Goal: Task Accomplishment & Management: Use online tool/utility

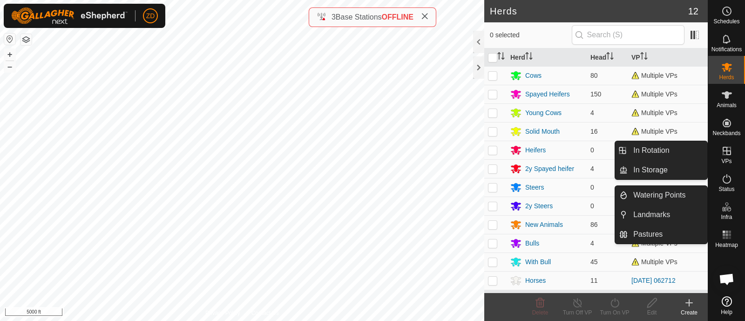
click at [728, 159] on span "VPs" at bounding box center [726, 161] width 10 height 6
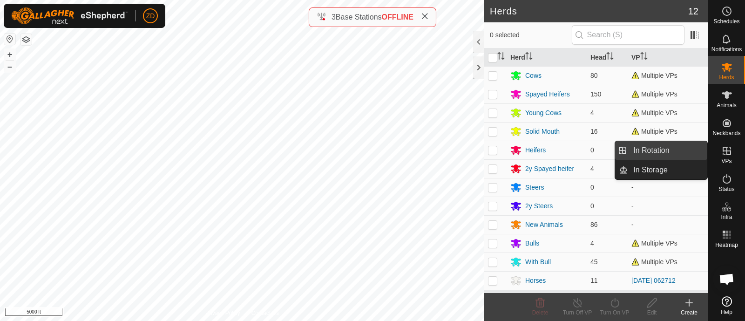
click at [664, 152] on link "In Rotation" at bounding box center [668, 150] width 80 height 19
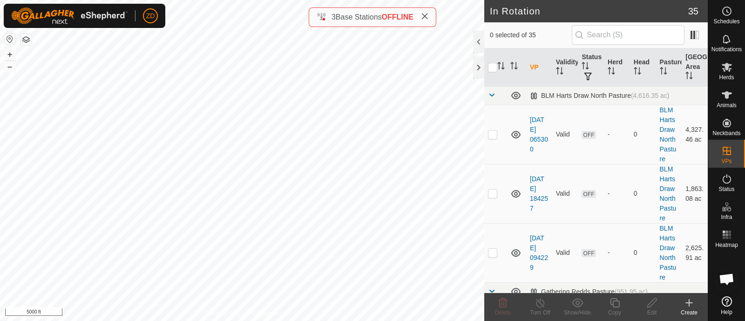
click at [689, 304] on icon at bounding box center [689, 302] width 0 height 7
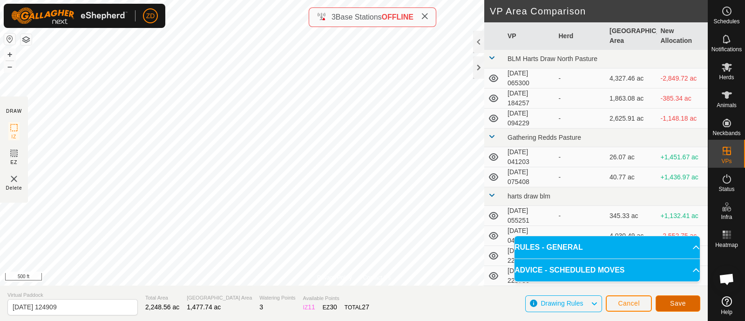
click at [669, 301] on button "Save" at bounding box center [678, 303] width 45 height 16
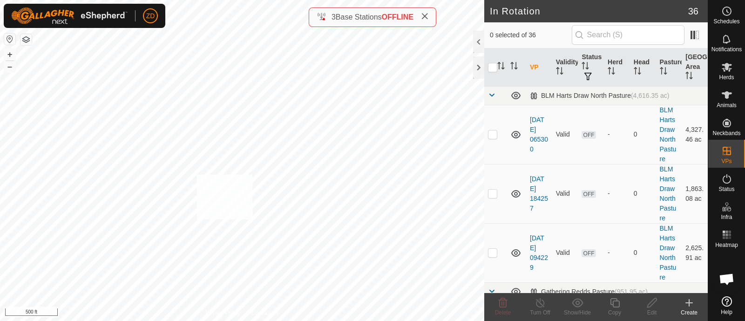
checkbox input "true"
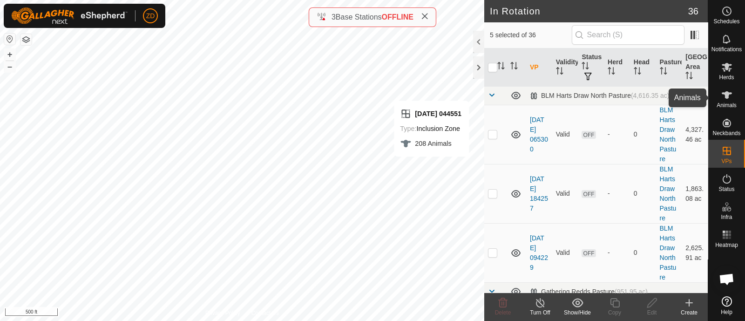
click at [727, 93] on icon at bounding box center [727, 94] width 10 height 7
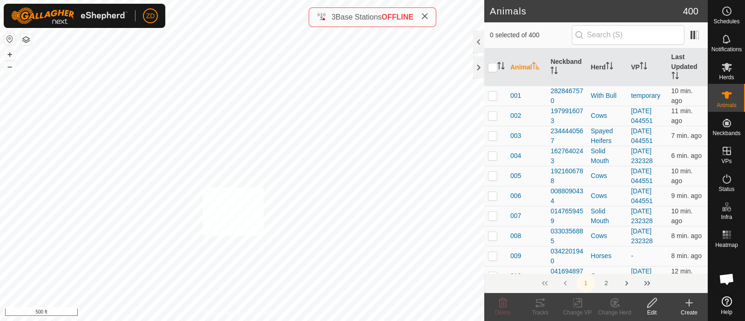
checkbox input "true"
click at [576, 304] on icon at bounding box center [578, 302] width 12 height 11
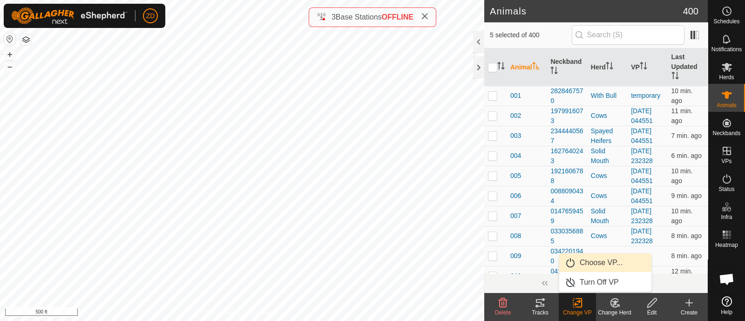
click at [587, 259] on link "Choose VP..." at bounding box center [605, 262] width 92 height 19
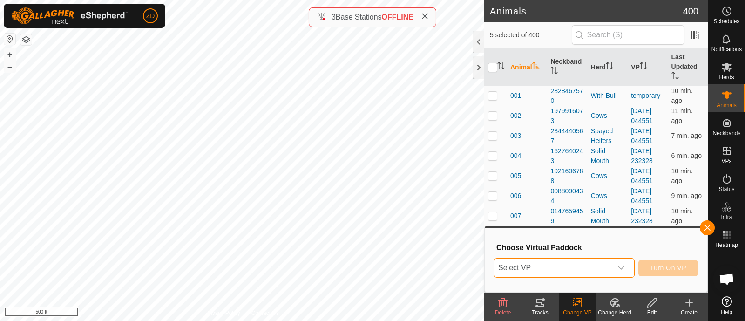
click at [586, 269] on span "Select VP" at bounding box center [553, 267] width 117 height 19
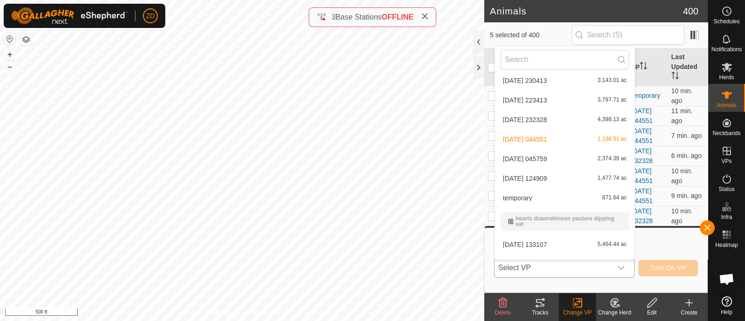
scroll to position [238, 0]
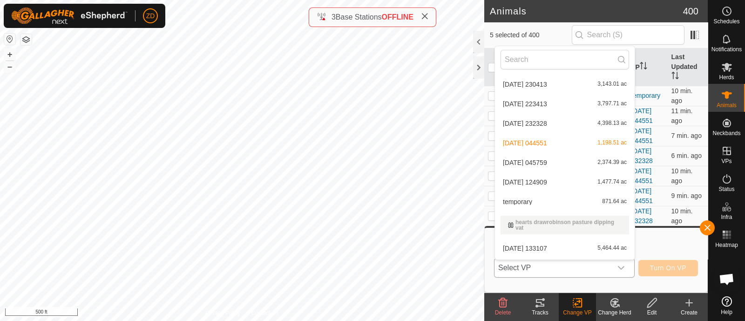
click at [558, 182] on li "[DATE] 124909 1,477.74 ac" at bounding box center [565, 182] width 140 height 19
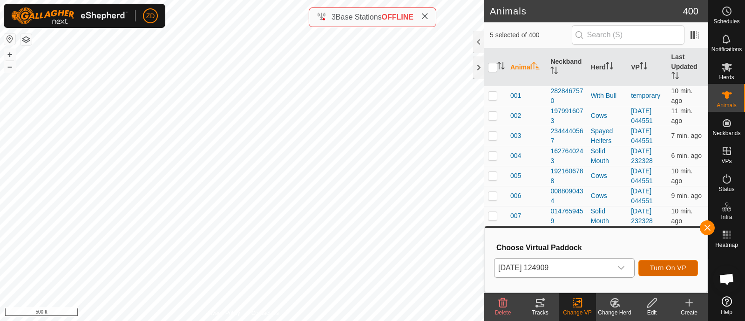
click at [665, 270] on span "Turn On VP" at bounding box center [668, 267] width 36 height 7
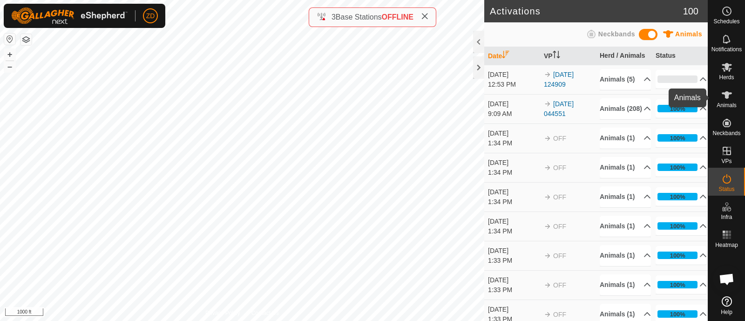
click at [723, 95] on icon at bounding box center [726, 94] width 11 height 11
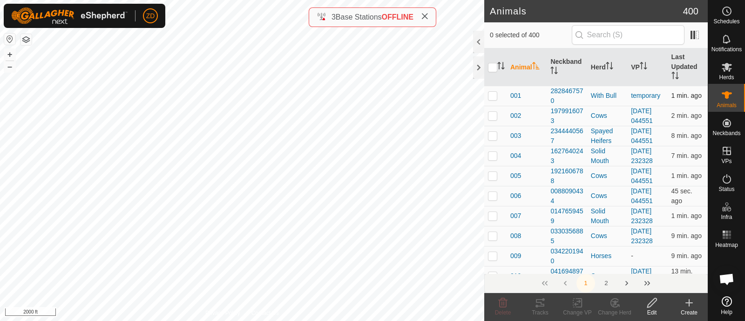
click at [496, 99] on p-checkbox at bounding box center [492, 95] width 9 height 7
checkbox input "false"
click at [733, 96] on es-animals-svg-icon at bounding box center [727, 95] width 17 height 15
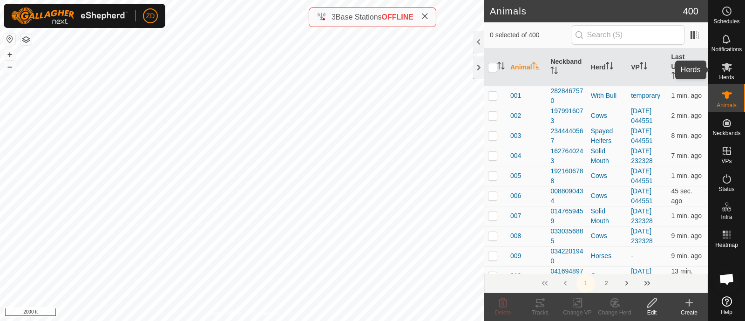
click at [731, 71] on icon at bounding box center [726, 66] width 11 height 11
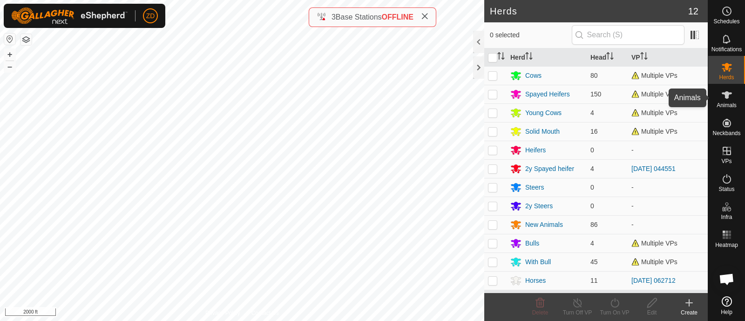
click at [728, 94] on icon at bounding box center [727, 94] width 10 height 7
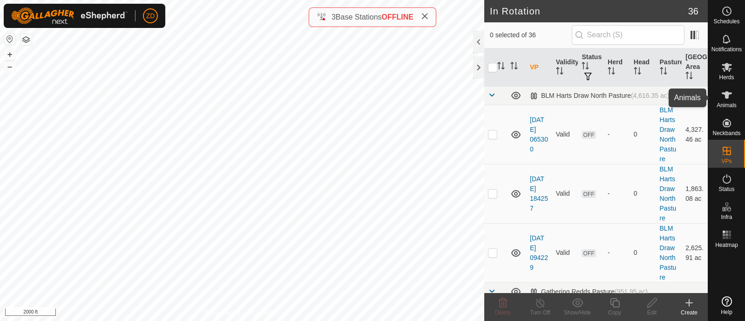
click at [728, 100] on icon at bounding box center [726, 94] width 11 height 11
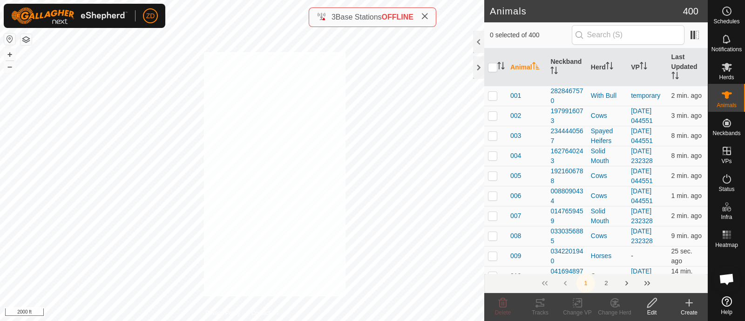
checkbox input "true"
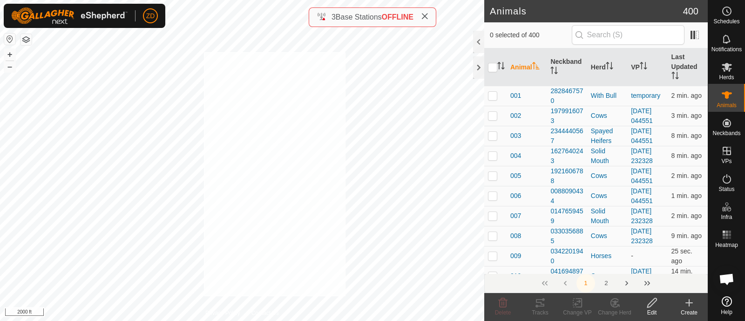
checkbox input "true"
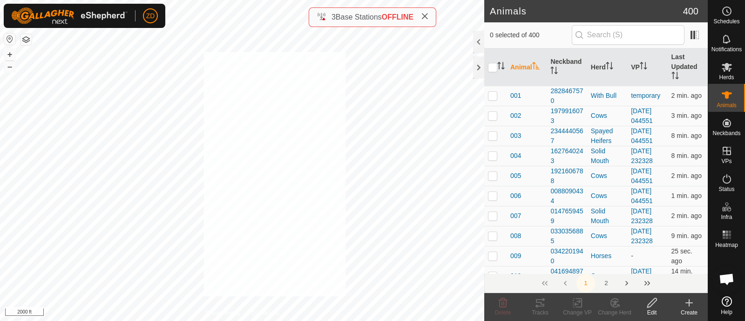
checkbox input "true"
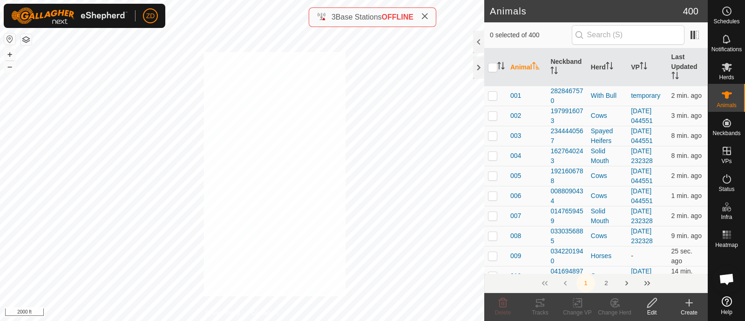
checkbox input "true"
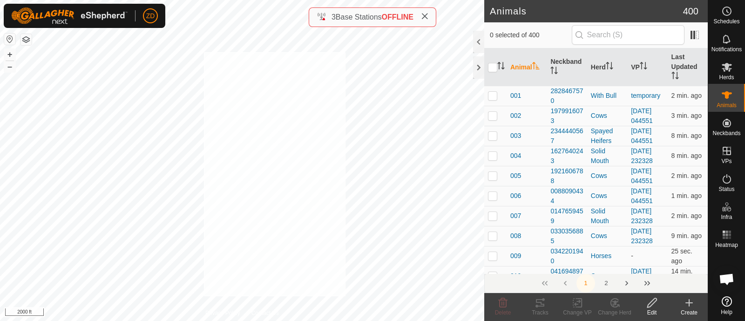
checkbox input "true"
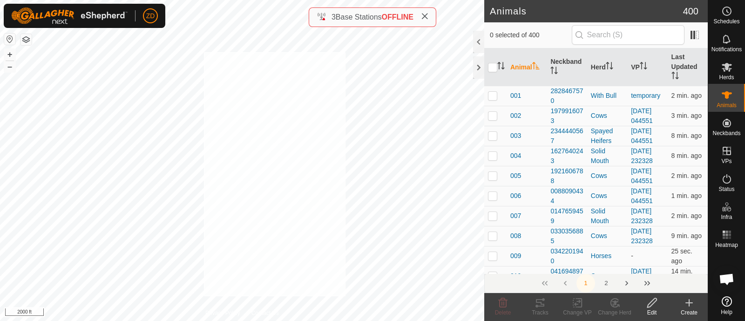
checkbox input "true"
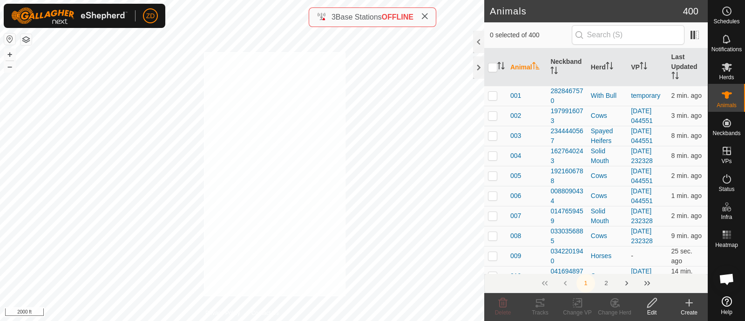
checkbox input "true"
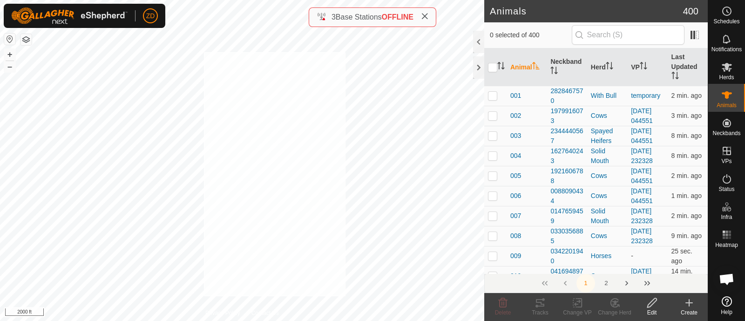
checkbox input "true"
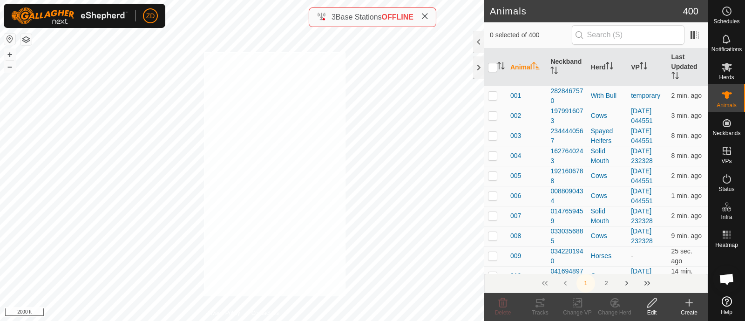
checkbox input "true"
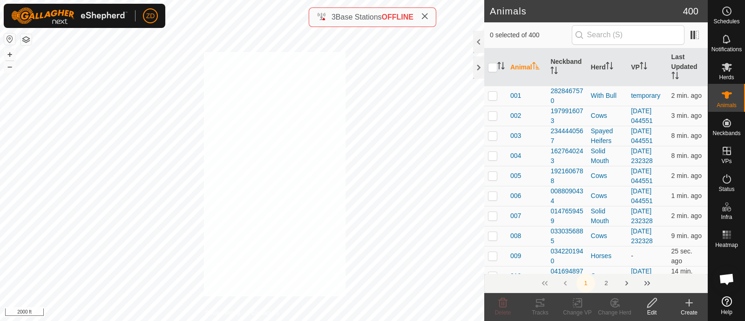
checkbox input "true"
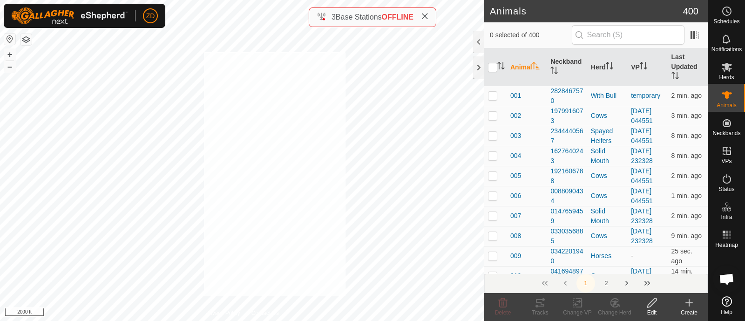
checkbox input "true"
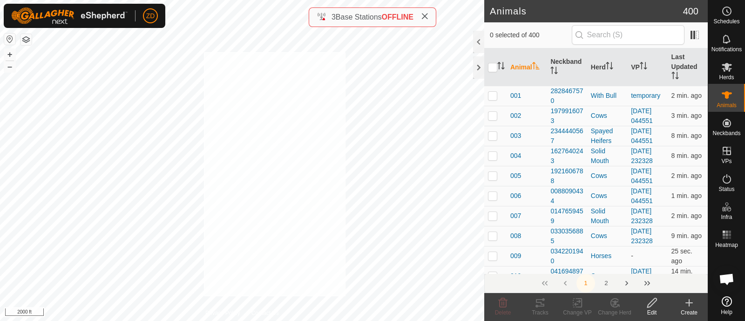
checkbox input "true"
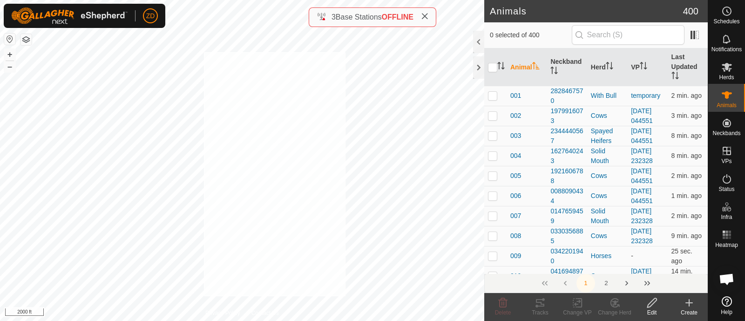
checkbox input "true"
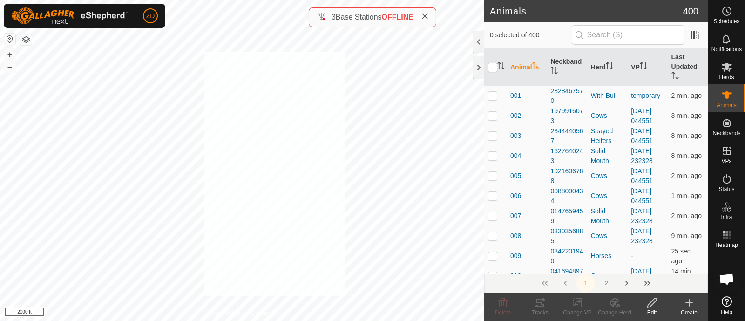
checkbox input "true"
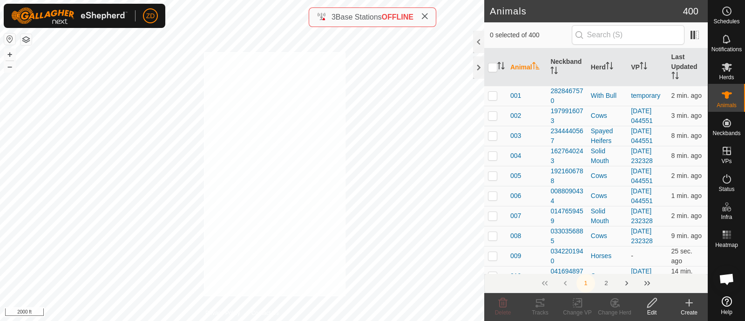
checkbox input "true"
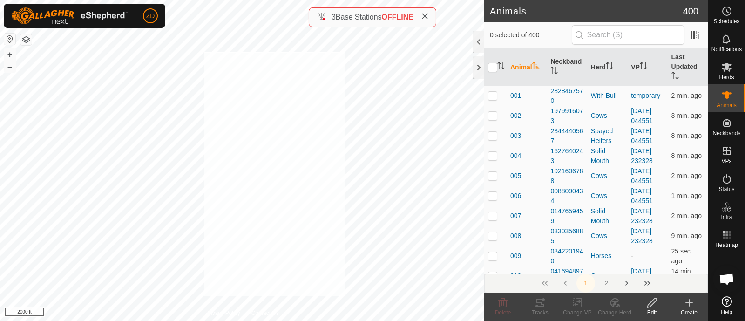
checkbox input "true"
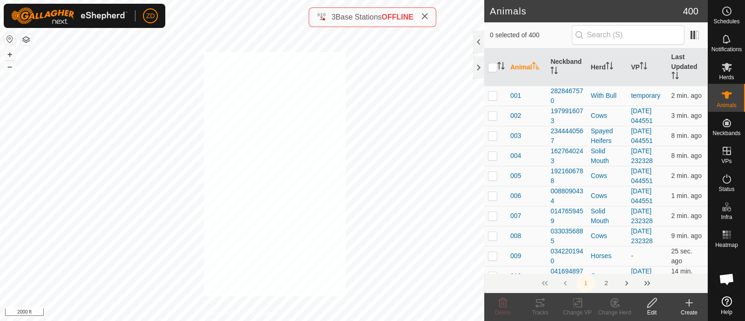
checkbox input "true"
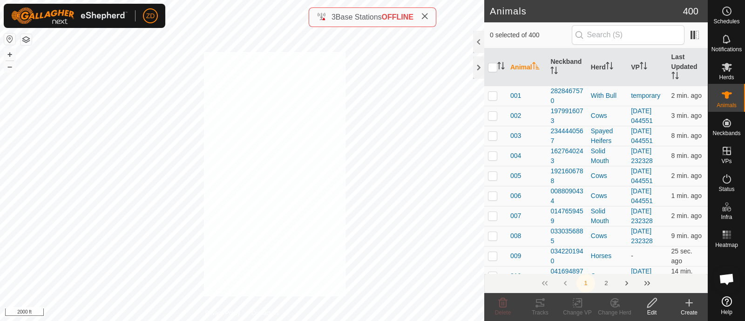
checkbox input "true"
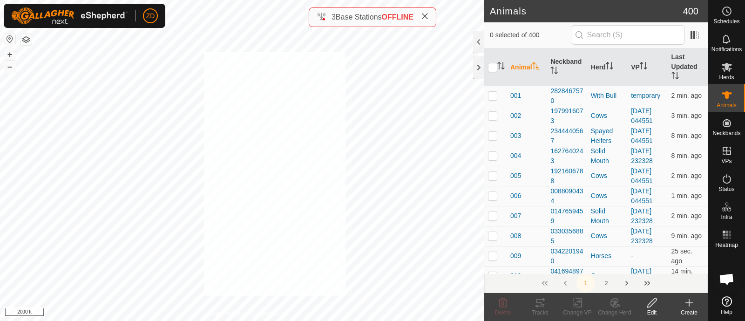
checkbox input "true"
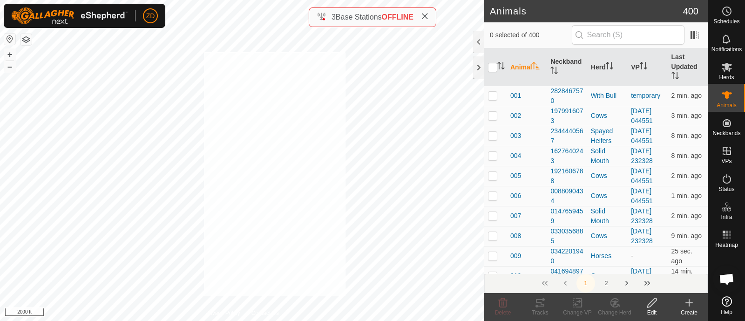
checkbox input "true"
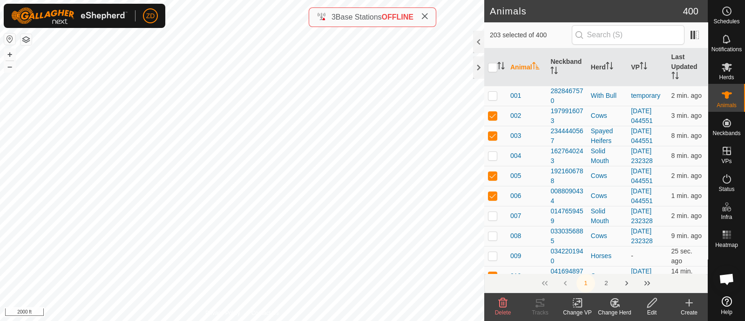
click at [574, 303] on icon at bounding box center [578, 302] width 12 height 11
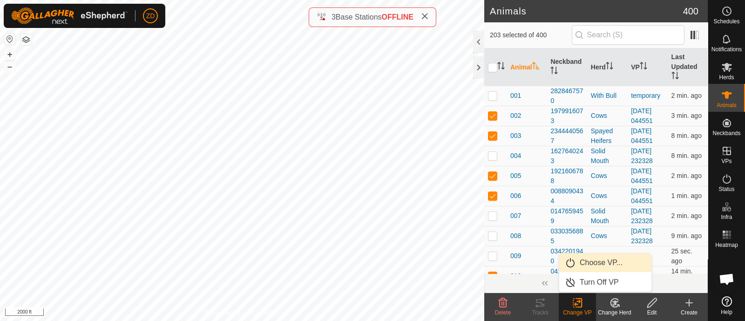
click at [578, 259] on link "Choose VP..." at bounding box center [605, 262] width 92 height 19
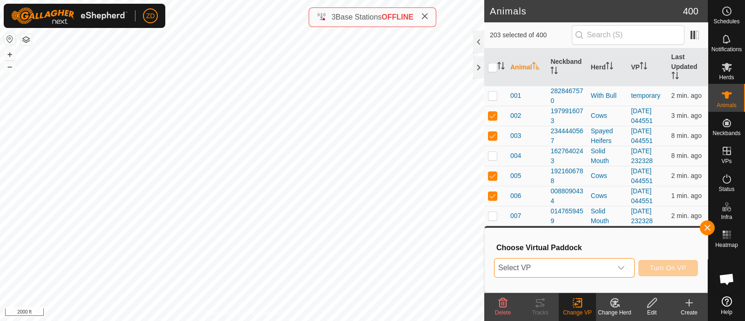
click at [575, 267] on span "Select VP" at bounding box center [553, 267] width 117 height 19
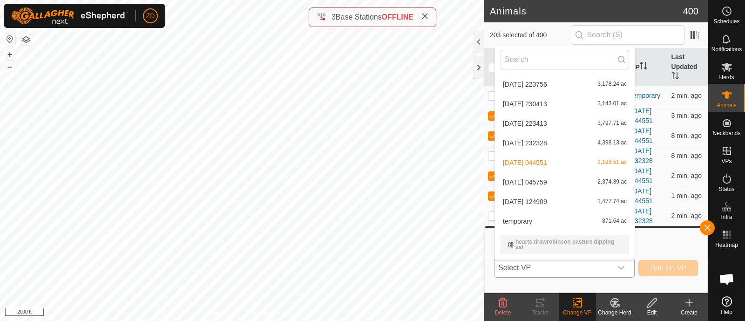
scroll to position [221, 0]
click at [557, 201] on li "[DATE] 124909 1,477.74 ac" at bounding box center [565, 199] width 140 height 19
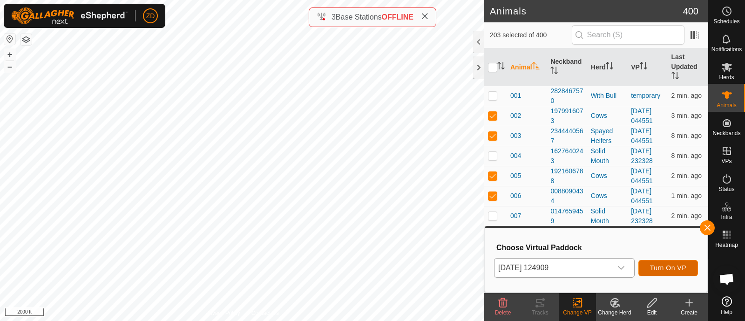
click at [668, 265] on span "Turn On VP" at bounding box center [668, 267] width 36 height 7
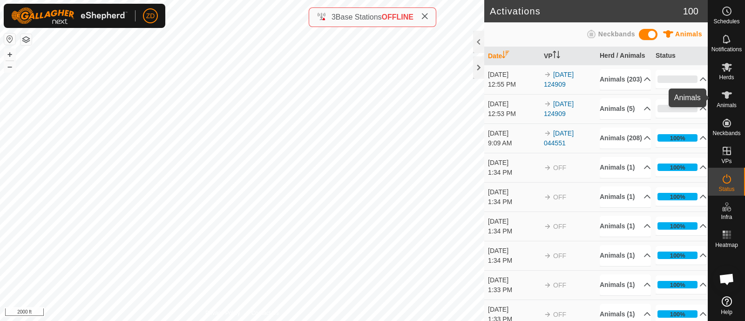
click at [727, 96] on icon at bounding box center [727, 94] width 10 height 7
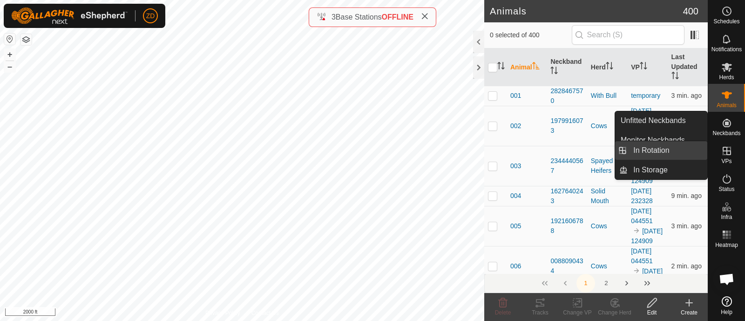
click at [670, 151] on link "In Rotation" at bounding box center [668, 150] width 80 height 19
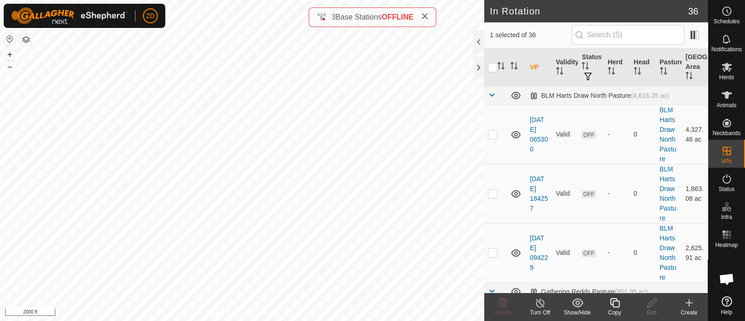
click at [689, 300] on icon at bounding box center [689, 302] width 0 height 7
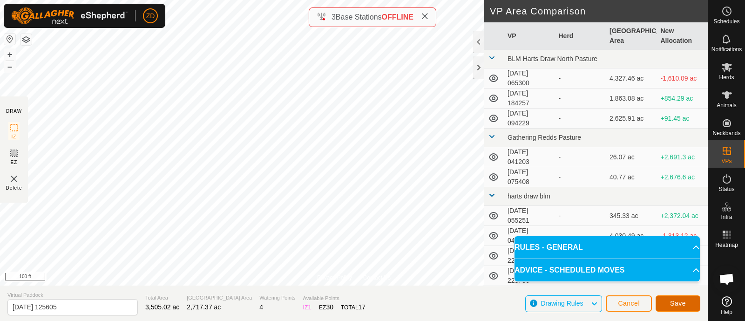
click at [682, 299] on button "Save" at bounding box center [678, 303] width 45 height 16
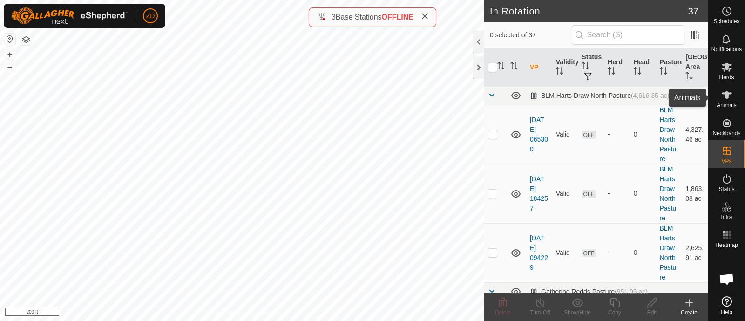
click at [729, 104] on span "Animals" at bounding box center [727, 105] width 20 height 6
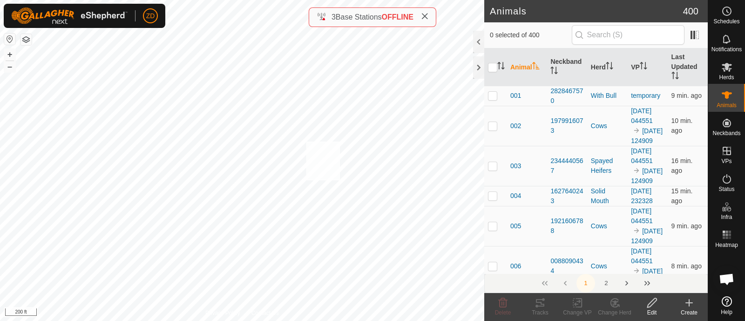
click at [306, 141] on div "258 3896389309 Spayed Heifers [DATE] 044551 + – ⇧ i 200 ft" at bounding box center [242, 160] width 484 height 321
checkbox input "true"
click at [572, 304] on icon at bounding box center [578, 302] width 12 height 11
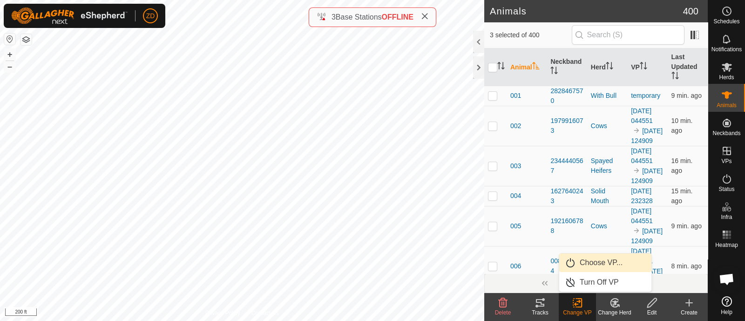
click at [580, 258] on link "Choose VP..." at bounding box center [605, 262] width 92 height 19
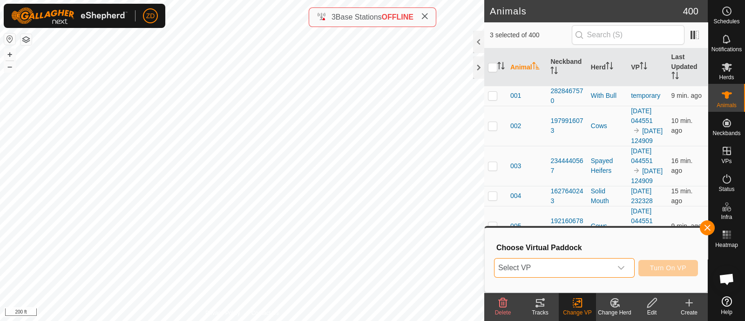
click at [567, 268] on span "Select VP" at bounding box center [553, 267] width 117 height 19
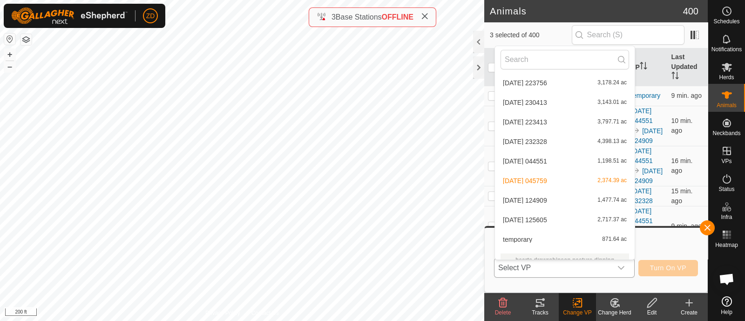
scroll to position [245, 0]
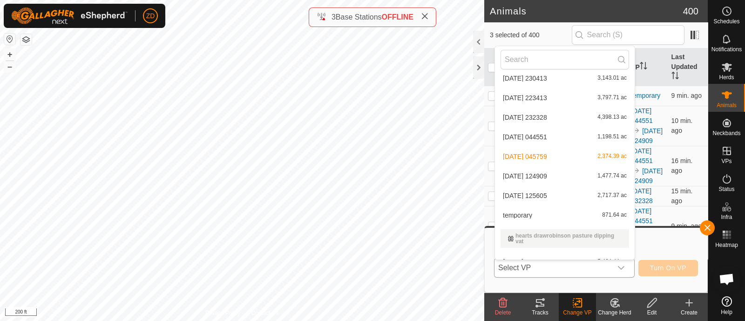
click at [553, 194] on li "[DATE] 125605 2,717.37 ac" at bounding box center [565, 195] width 140 height 19
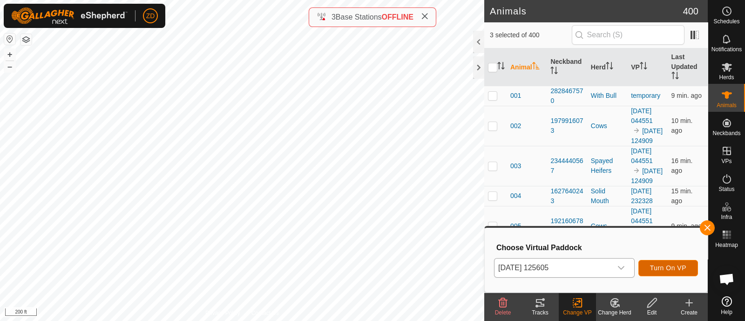
click at [663, 270] on span "Turn On VP" at bounding box center [668, 267] width 36 height 7
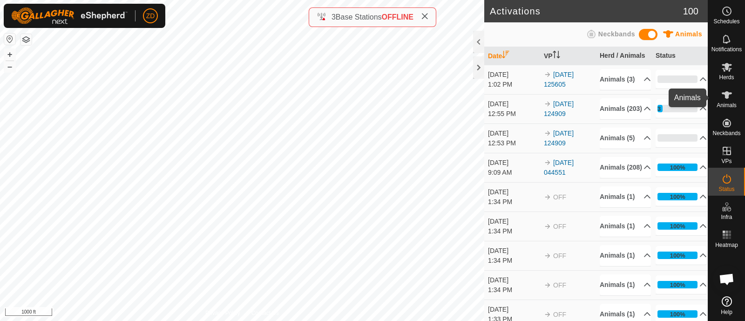
click at [721, 105] on span "Animals" at bounding box center [727, 105] width 20 height 6
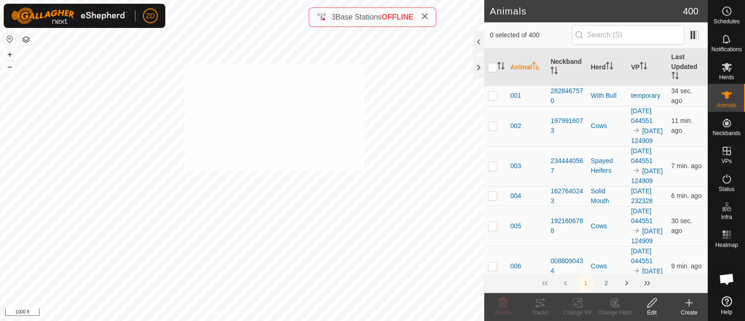
click at [181, 68] on div "357 0404381086 With Bull [DATE] 045759 + – ⇧ i 1000 ft" at bounding box center [242, 160] width 484 height 321
checkbox input "true"
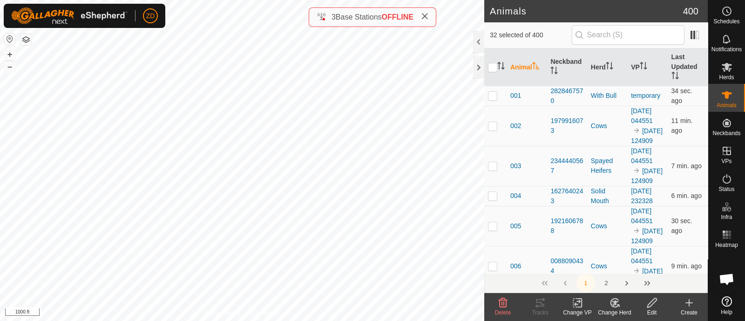
checkbox input "true"
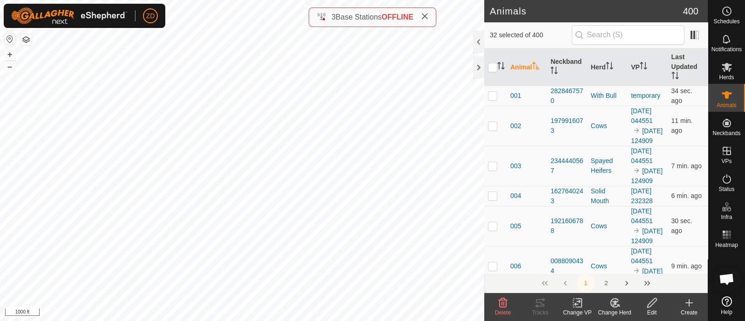
checkbox input "true"
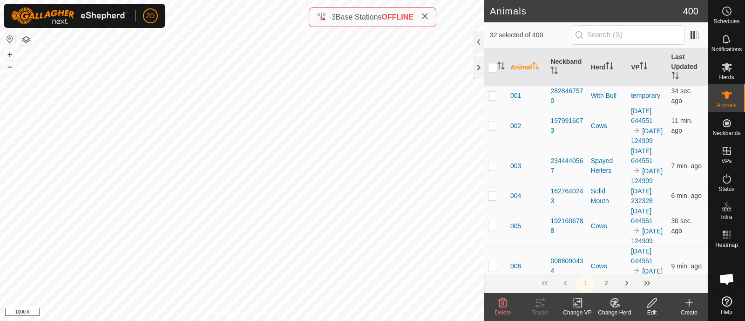
checkbox input "true"
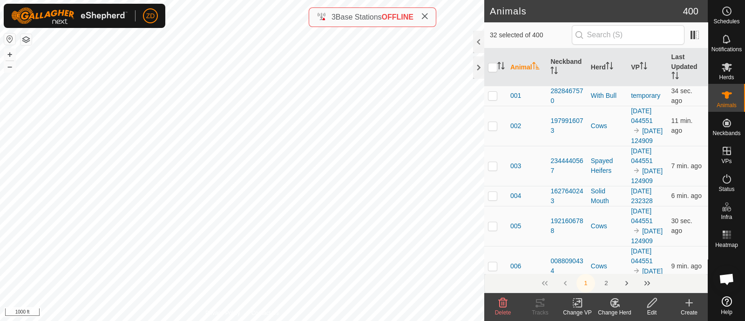
checkbox input "true"
click at [578, 301] on icon at bounding box center [577, 303] width 7 height 6
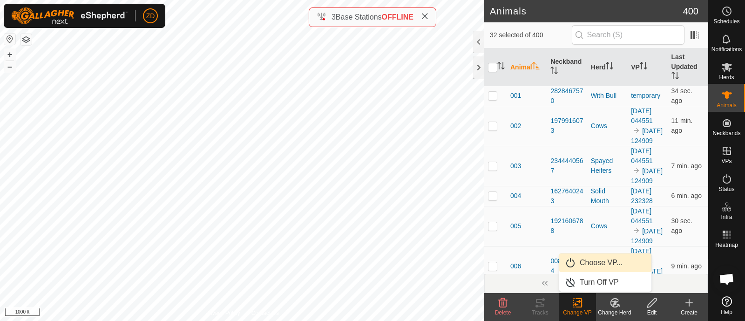
click at [587, 258] on link "Choose VP..." at bounding box center [605, 262] width 92 height 19
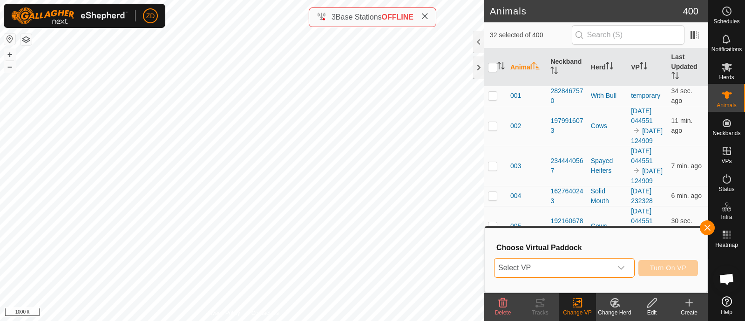
click at [587, 269] on span "Select VP" at bounding box center [553, 267] width 117 height 19
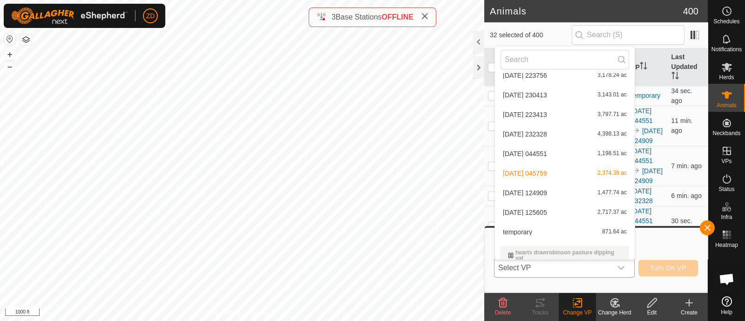
scroll to position [230, 0]
click at [563, 207] on li "[DATE] 125605 2,717.37 ac" at bounding box center [565, 210] width 140 height 19
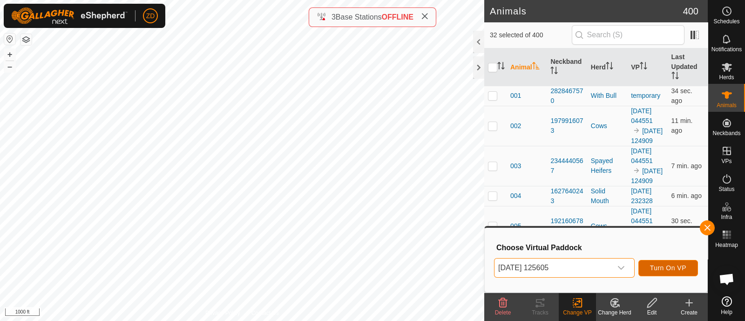
click at [670, 264] on span "Turn On VP" at bounding box center [668, 267] width 36 height 7
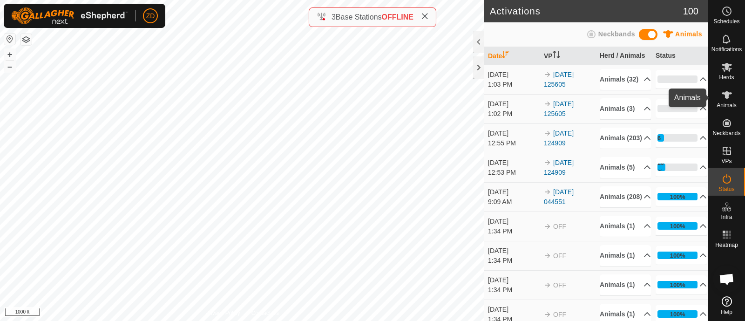
click at [729, 98] on icon at bounding box center [726, 94] width 11 height 11
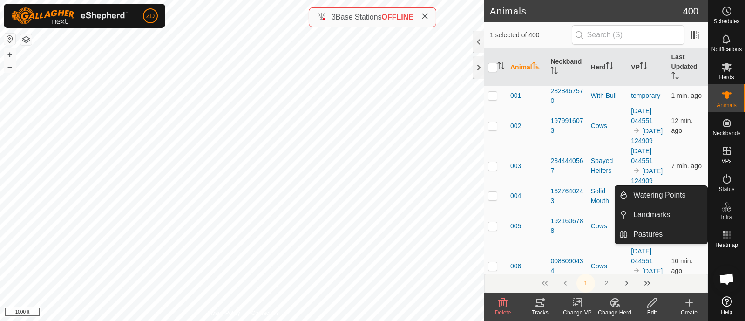
click at [576, 301] on icon at bounding box center [578, 302] width 12 height 11
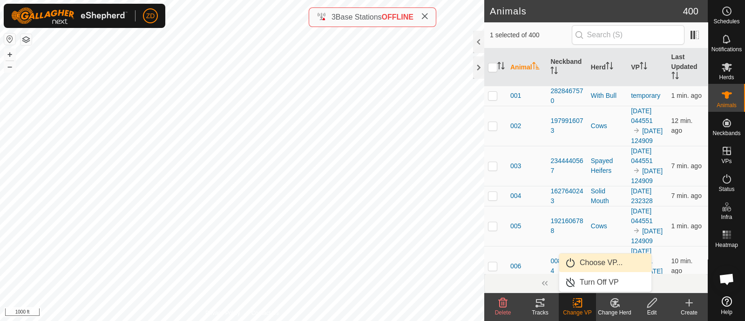
click at [584, 266] on link "Choose VP..." at bounding box center [605, 262] width 92 height 19
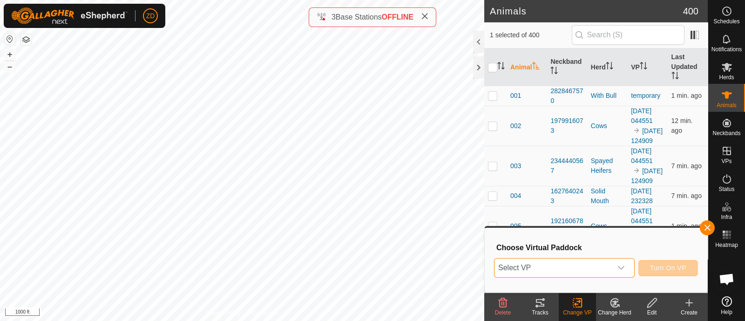
click at [584, 266] on span "Select VP" at bounding box center [553, 267] width 117 height 19
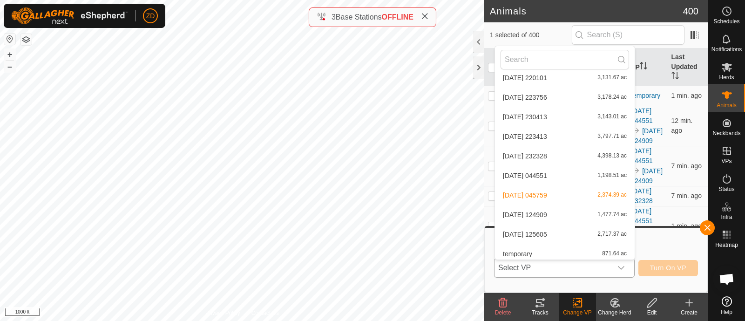
scroll to position [218, 0]
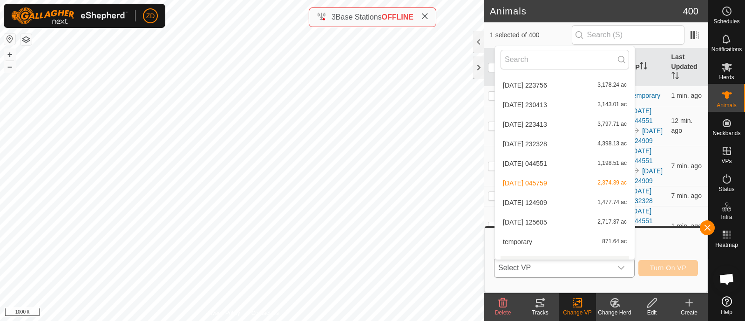
click at [555, 222] on li "[DATE] 125605 2,717.37 ac" at bounding box center [565, 222] width 140 height 19
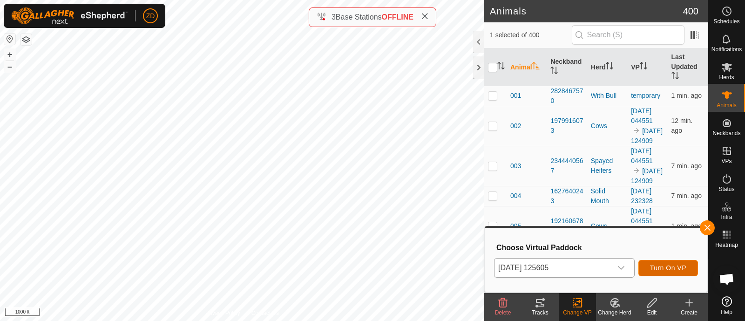
click at [666, 271] on span "Turn On VP" at bounding box center [668, 267] width 36 height 7
